Goal: Check status: Check status

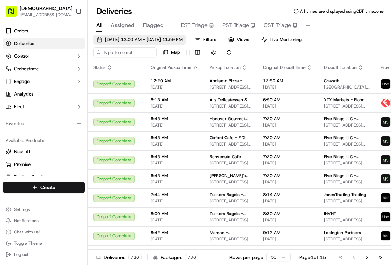
click at [148, 38] on span "09/15/2025 12:00 AM - 09/15/2025 11:59 PM" at bounding box center [144, 40] width 78 height 6
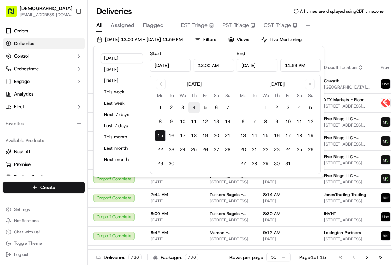
click at [194, 106] on button "4" at bounding box center [193, 107] width 11 height 11
type input "Sep 4, 2025"
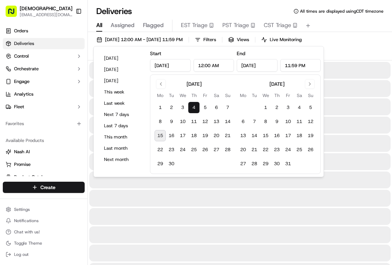
click at [194, 106] on button "4" at bounding box center [193, 107] width 11 height 11
click at [195, 110] on button "4" at bounding box center [193, 107] width 11 height 11
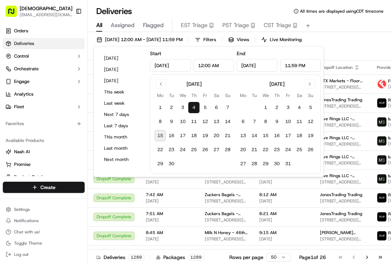
click at [190, 103] on button "4" at bounding box center [193, 107] width 11 height 11
click at [193, 107] on button "4" at bounding box center [193, 107] width 11 height 11
click at [351, 53] on div "09/04/2025 12:00 AM - 09/04/2025 11:59 PM Filters Views Live Monitoring Map" at bounding box center [240, 48] width 304 height 26
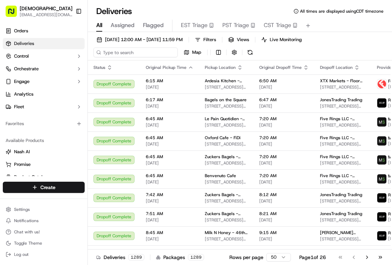
click at [134, 50] on input at bounding box center [135, 52] width 84 height 10
type input "nick the greek"
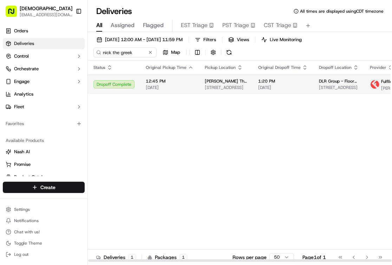
click at [180, 88] on span "[DATE]" at bounding box center [170, 88] width 48 height 6
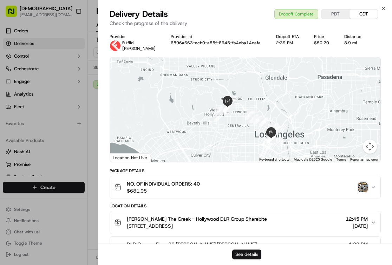
click at [248, 251] on button "See details" at bounding box center [246, 254] width 29 height 10
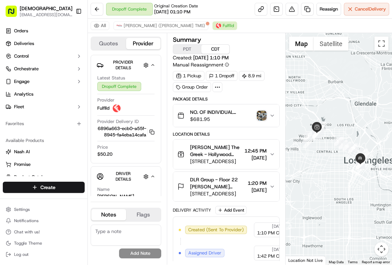
click at [384, 248] on button "Map camera controls" at bounding box center [381, 249] width 14 height 14
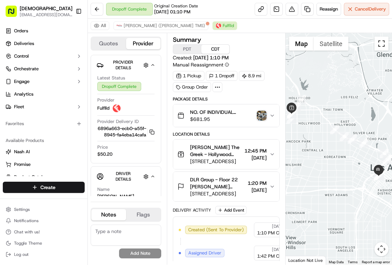
click at [379, 43] on button "Toggle fullscreen view" at bounding box center [381, 44] width 14 height 14
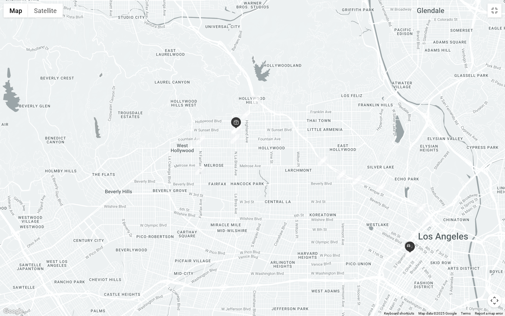
drag, startPoint x: 164, startPoint y: 164, endPoint x: 278, endPoint y: 213, distance: 124.4
click at [278, 213] on div at bounding box center [252, 158] width 505 height 316
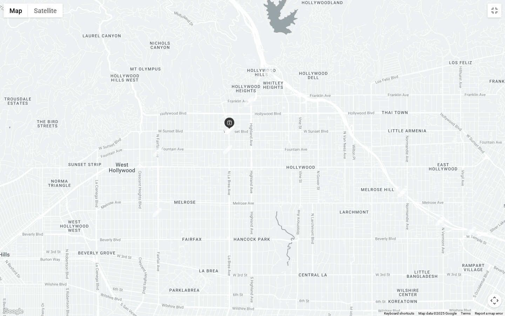
drag, startPoint x: 232, startPoint y: 110, endPoint x: 243, endPoint y: 139, distance: 31.1
click at [244, 140] on div at bounding box center [252, 158] width 505 height 316
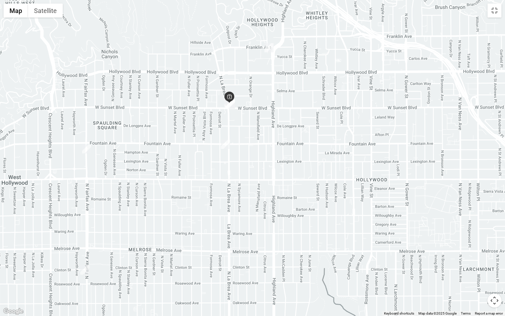
drag, startPoint x: 243, startPoint y: 175, endPoint x: 257, endPoint y: 156, distance: 23.8
click at [257, 157] on div at bounding box center [252, 158] width 505 height 316
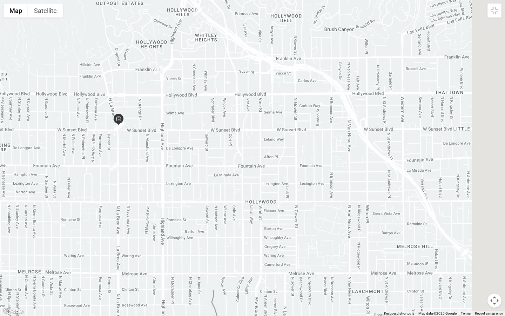
drag, startPoint x: 334, startPoint y: 110, endPoint x: 208, endPoint y: 134, distance: 128.3
click at [208, 134] on div at bounding box center [252, 158] width 505 height 316
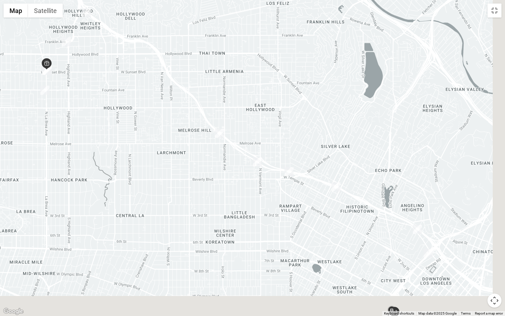
drag, startPoint x: 436, startPoint y: 256, endPoint x: 284, endPoint y: 159, distance: 179.9
click at [285, 164] on div at bounding box center [252, 158] width 505 height 316
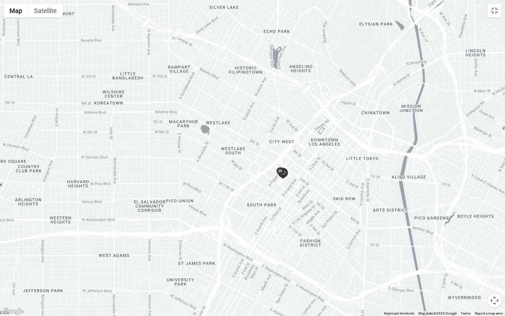
drag, startPoint x: 294, startPoint y: 219, endPoint x: 315, endPoint y: 163, distance: 60.1
click at [315, 163] on div at bounding box center [252, 158] width 505 height 316
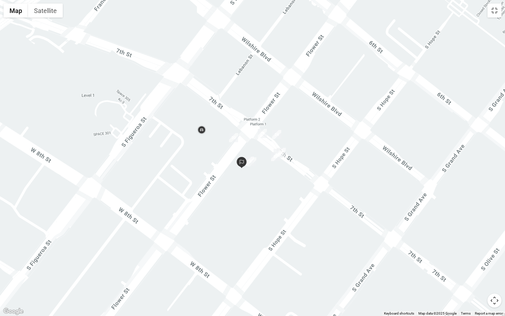
drag, startPoint x: 288, startPoint y: 152, endPoint x: 303, endPoint y: 135, distance: 22.7
click at [303, 135] on div at bounding box center [252, 158] width 505 height 316
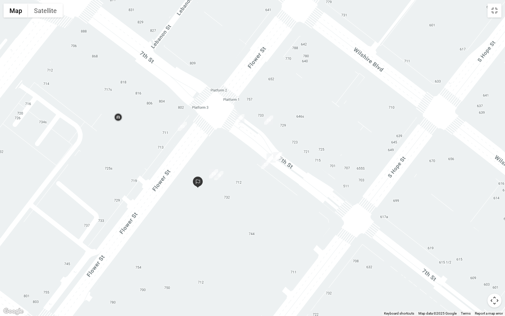
drag, startPoint x: 303, startPoint y: 135, endPoint x: 340, endPoint y: 108, distance: 46.1
click at [340, 109] on div at bounding box center [252, 158] width 505 height 316
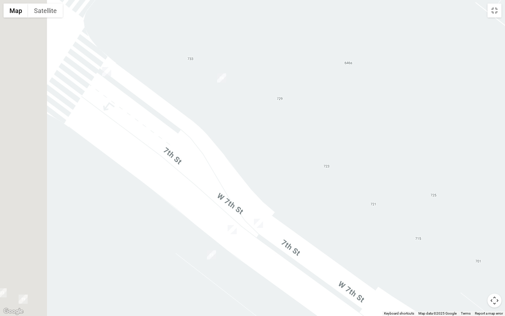
drag, startPoint x: 284, startPoint y: 152, endPoint x: 386, endPoint y: 130, distance: 104.8
click at [386, 130] on div at bounding box center [252, 158] width 505 height 316
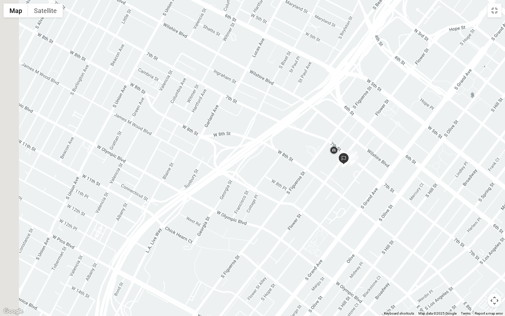
drag, startPoint x: 137, startPoint y: 128, endPoint x: 280, endPoint y: 147, distance: 144.7
click at [280, 147] on div at bounding box center [252, 158] width 505 height 316
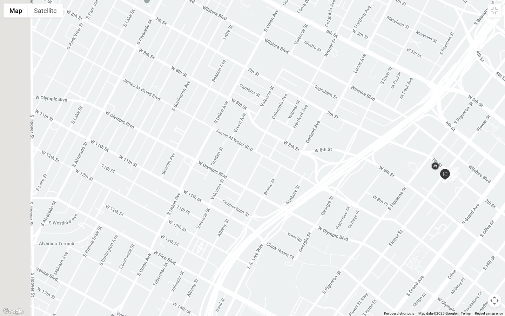
drag, startPoint x: 274, startPoint y: 147, endPoint x: 395, endPoint y: 160, distance: 121.0
click at [391, 160] on div at bounding box center [252, 158] width 505 height 316
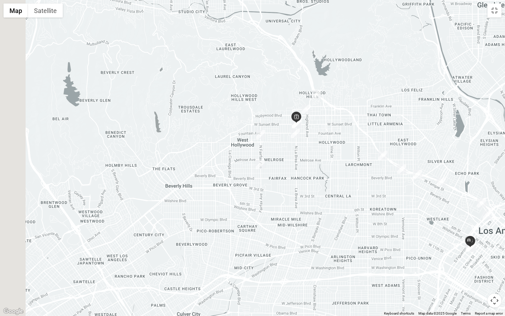
drag, startPoint x: 310, startPoint y: 91, endPoint x: 354, endPoint y: 188, distance: 107.1
click at [354, 190] on div at bounding box center [252, 158] width 505 height 316
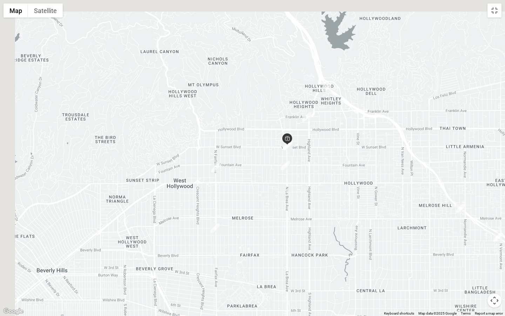
drag, startPoint x: 278, startPoint y: 113, endPoint x: 304, endPoint y: 143, distance: 39.6
click at [304, 145] on div at bounding box center [252, 158] width 505 height 316
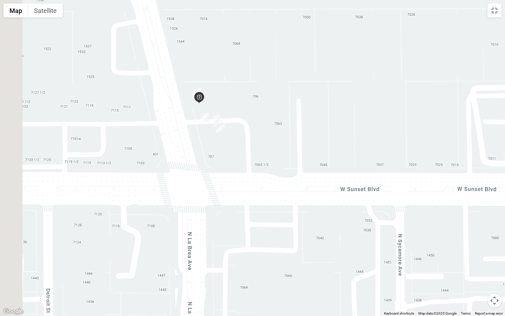
drag, startPoint x: 192, startPoint y: 227, endPoint x: 466, endPoint y: 56, distance: 322.7
click at [391, 55] on div at bounding box center [252, 158] width 505 height 316
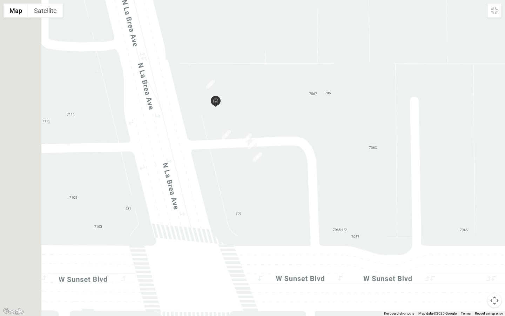
drag, startPoint x: 321, startPoint y: 77, endPoint x: 418, endPoint y: 101, distance: 100.0
click at [391, 101] on div at bounding box center [252, 158] width 505 height 316
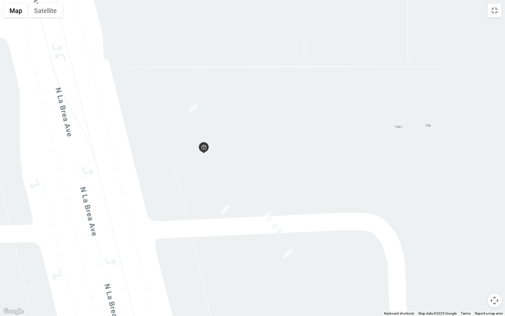
drag, startPoint x: 202, startPoint y: 165, endPoint x: 300, endPoint y: 158, distance: 98.1
click at [300, 159] on div at bounding box center [252, 158] width 505 height 316
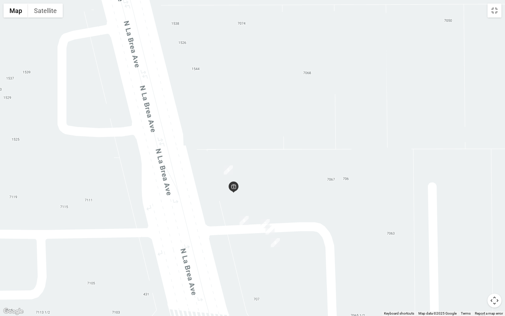
drag, startPoint x: 301, startPoint y: 157, endPoint x: 319, endPoint y: 97, distance: 62.1
click at [317, 99] on div at bounding box center [252, 158] width 505 height 316
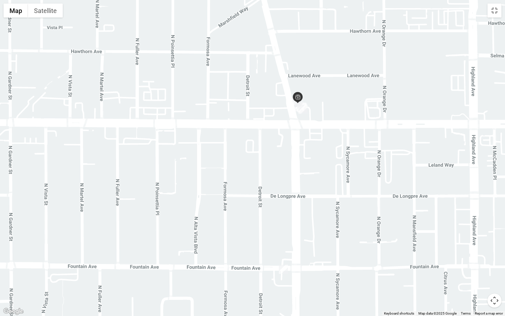
drag, startPoint x: 405, startPoint y: 111, endPoint x: 356, endPoint y: 99, distance: 50.4
click at [356, 100] on div at bounding box center [252, 158] width 505 height 316
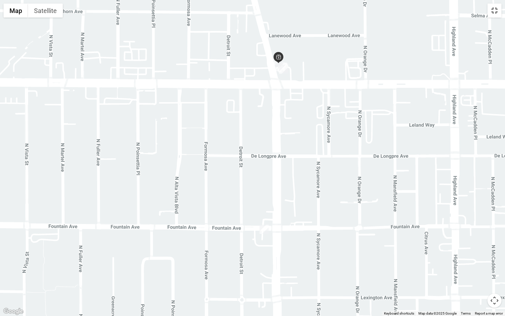
click at [391, 14] on button "Toggle fullscreen view" at bounding box center [495, 11] width 14 height 14
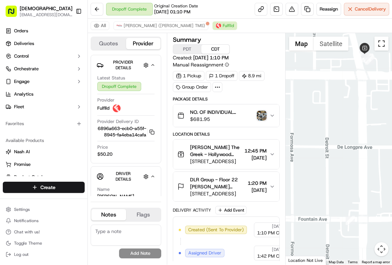
click at [383, 43] on button "Toggle fullscreen view" at bounding box center [381, 44] width 14 height 14
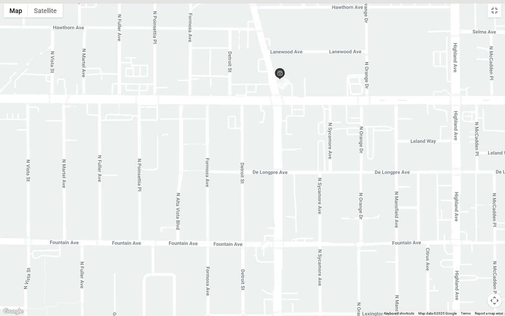
drag, startPoint x: 313, startPoint y: 70, endPoint x: 337, endPoint y: 141, distance: 74.5
click at [337, 142] on div at bounding box center [252, 158] width 505 height 316
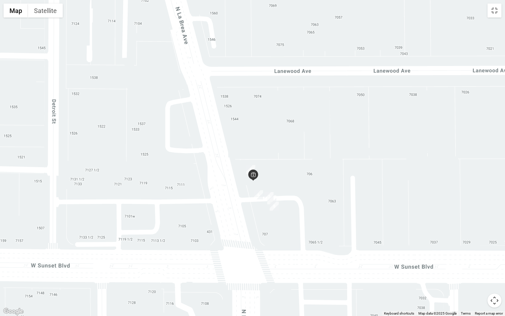
drag, startPoint x: 309, startPoint y: 176, endPoint x: 340, endPoint y: 172, distance: 31.9
click at [340, 172] on div at bounding box center [252, 158] width 505 height 316
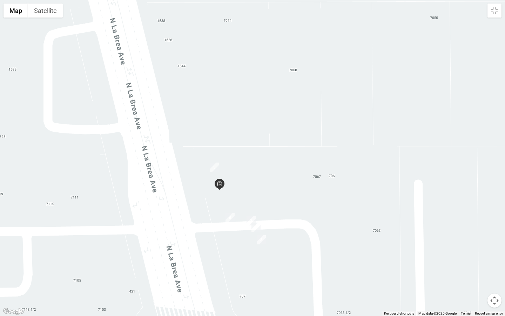
click at [391, 9] on button "Toggle fullscreen view" at bounding box center [495, 11] width 14 height 14
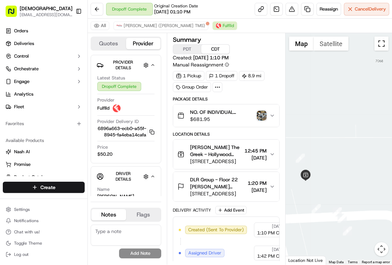
click at [379, 43] on button "Toggle fullscreen view" at bounding box center [381, 44] width 14 height 14
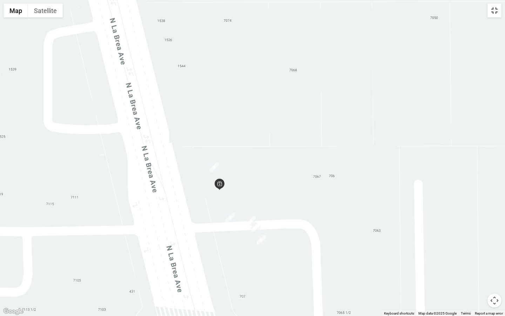
click at [391, 14] on button "Toggle fullscreen view" at bounding box center [495, 11] width 14 height 14
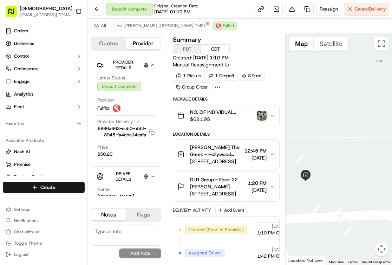
click at [388, 42] on div at bounding box center [338, 148] width 106 height 231
click at [380, 44] on button "Toggle fullscreen view" at bounding box center [381, 44] width 14 height 14
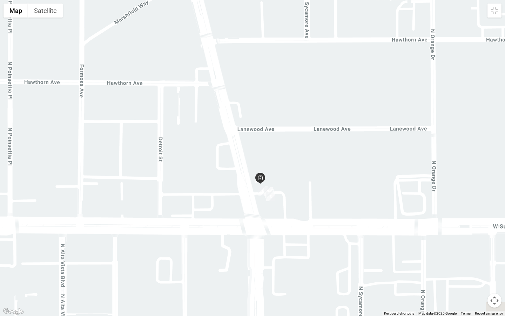
drag, startPoint x: 322, startPoint y: 214, endPoint x: 314, endPoint y: 177, distance: 38.5
click at [313, 177] on div at bounding box center [252, 158] width 505 height 316
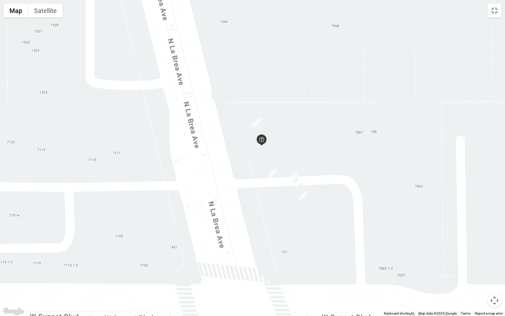
drag, startPoint x: 189, startPoint y: 195, endPoint x: 351, endPoint y: 156, distance: 166.9
click at [351, 156] on div at bounding box center [252, 158] width 505 height 316
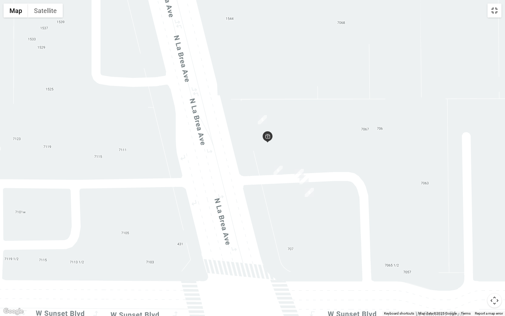
click at [391, 10] on button "Toggle fullscreen view" at bounding box center [495, 11] width 14 height 14
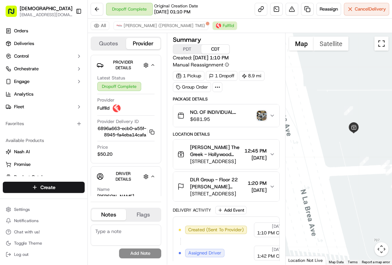
click at [383, 42] on button "Toggle fullscreen view" at bounding box center [381, 44] width 14 height 14
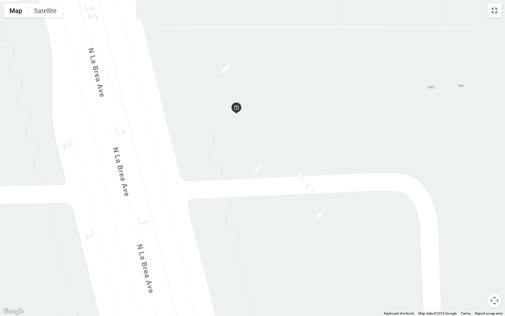
click at [391, 13] on button "Toggle fullscreen view" at bounding box center [495, 11] width 14 height 14
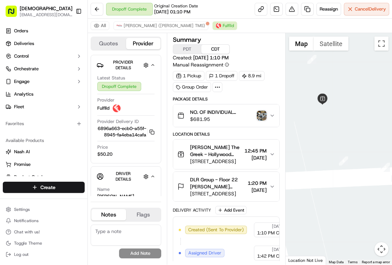
click at [188, 53] on button "PDT" at bounding box center [187, 49] width 28 height 9
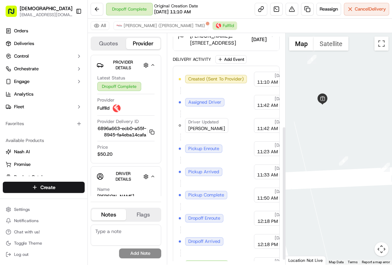
scroll to position [159, 0]
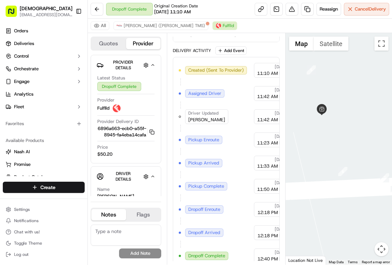
drag, startPoint x: 332, startPoint y: 135, endPoint x: 330, endPoint y: 167, distance: 32.4
click at [330, 167] on div at bounding box center [338, 148] width 106 height 231
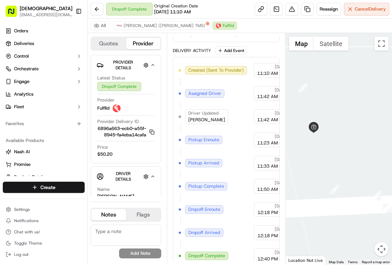
drag, startPoint x: 364, startPoint y: 188, endPoint x: 330, endPoint y: 160, distance: 44.1
click at [330, 160] on div at bounding box center [338, 148] width 106 height 231
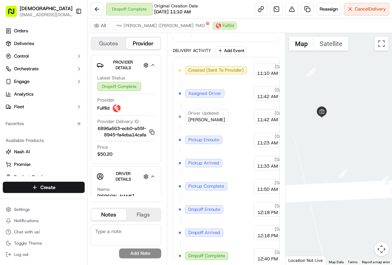
drag, startPoint x: 338, startPoint y: 105, endPoint x: 388, endPoint y: 137, distance: 59.4
click at [389, 138] on div at bounding box center [338, 148] width 106 height 231
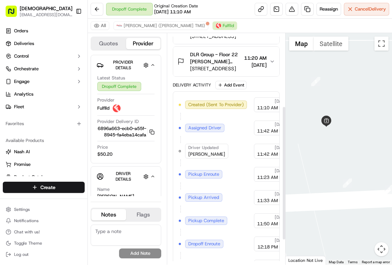
scroll to position [167, 0]
